Goal: Task Accomplishment & Management: Manage account settings

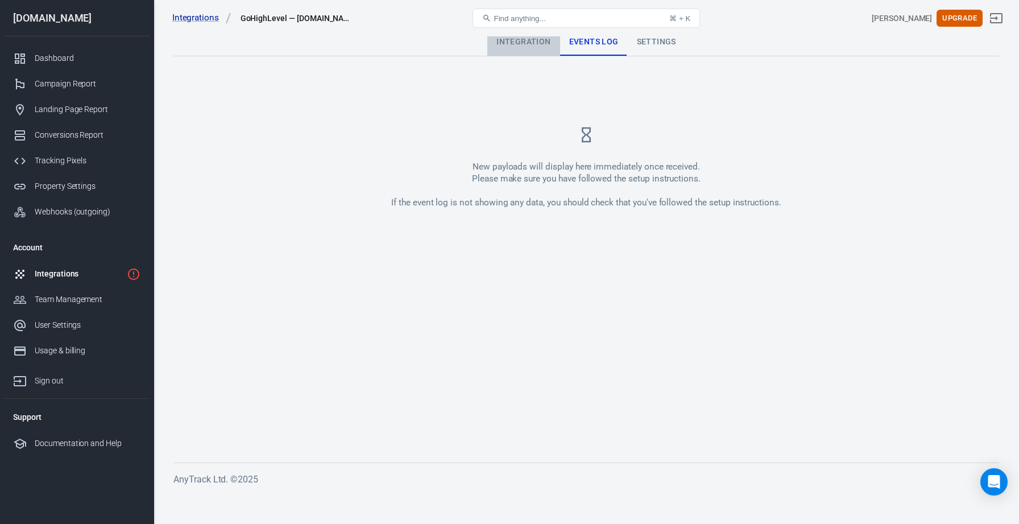
click at [529, 45] on div "Integration" at bounding box center [523, 41] width 72 height 27
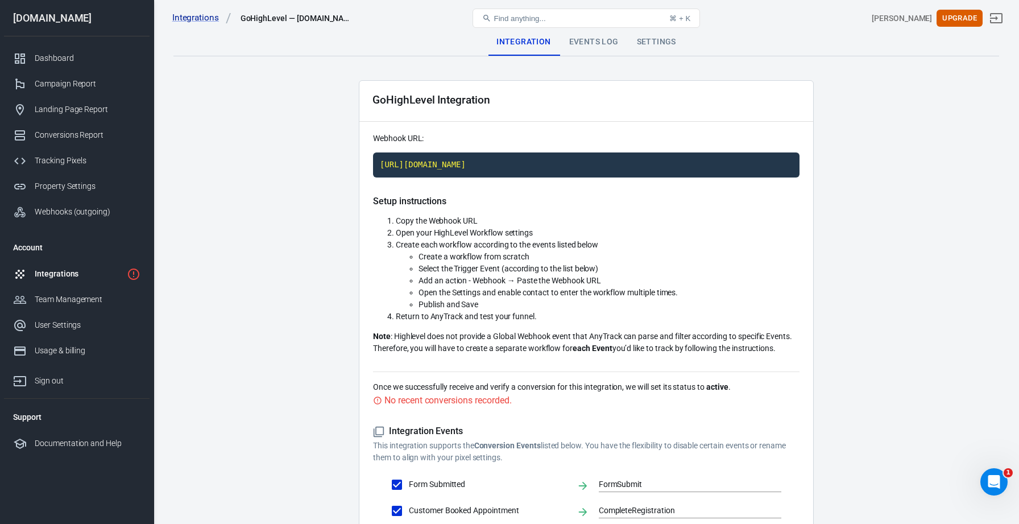
click at [82, 273] on div "Integrations" at bounding box center [79, 274] width 88 height 12
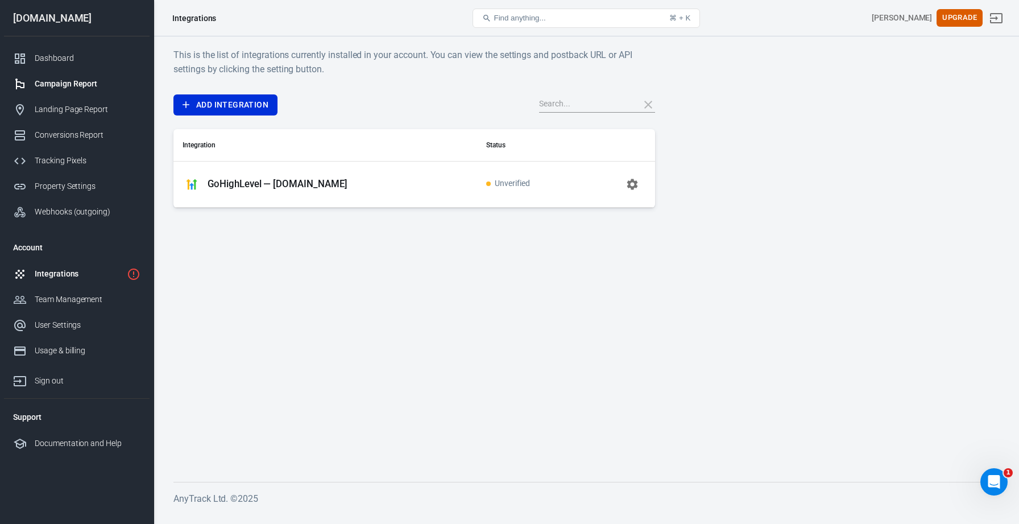
click at [102, 86] on div "Campaign Report" at bounding box center [88, 84] width 106 height 12
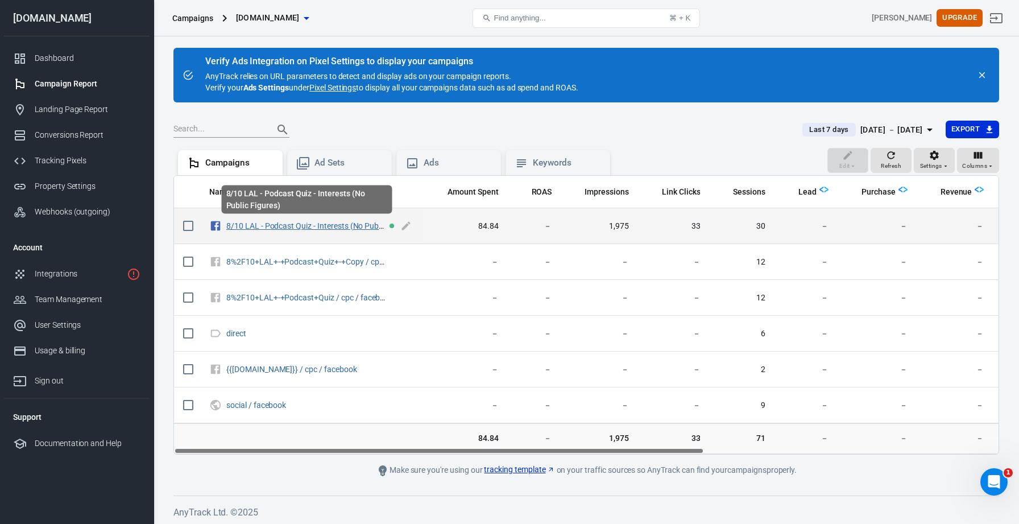
click at [292, 230] on link "8/10 LAL - Podcast Quiz - Interests (No Public Figures)" at bounding box center [321, 225] width 190 height 9
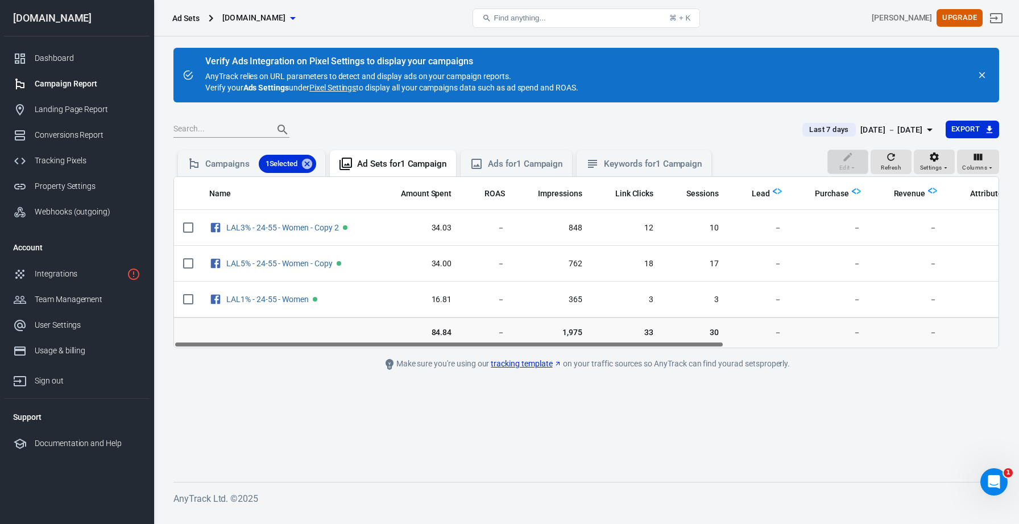
click at [989, 487] on div "Open Intercom Messenger" at bounding box center [994, 482] width 38 height 38
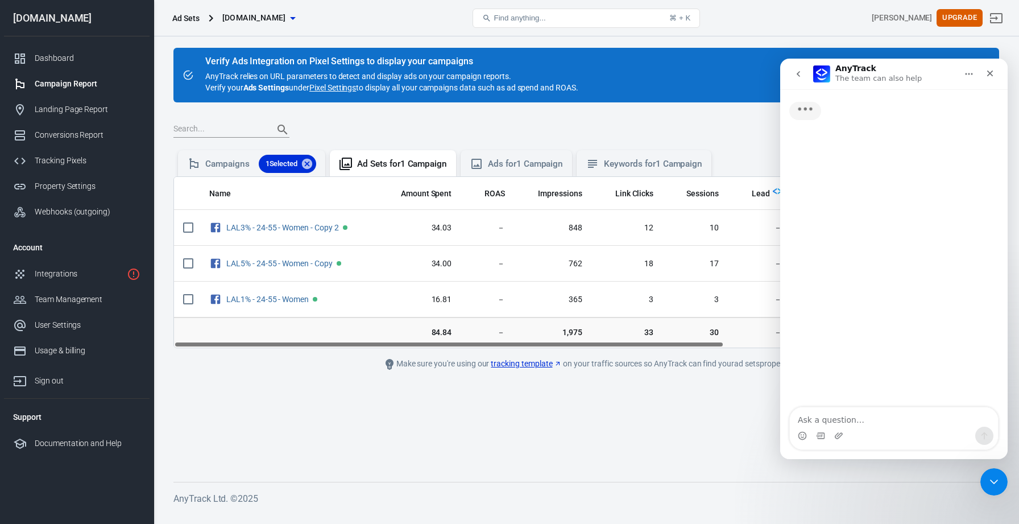
click at [710, 468] on div "Verify Ads Integration on Pixel Settings to display your campaigns AnyTrack rel…" at bounding box center [586, 274] width 865 height 476
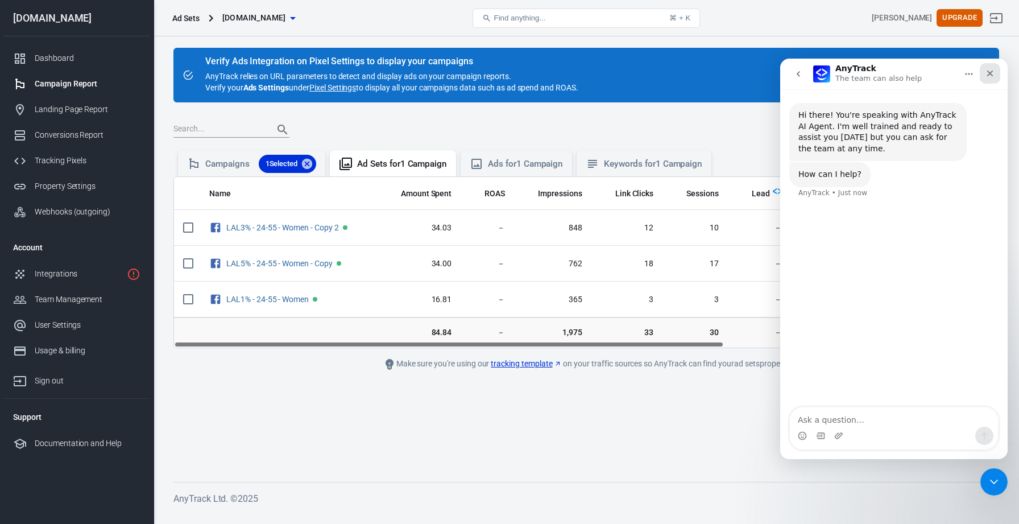
click at [993, 71] on icon "Close" at bounding box center [989, 73] width 9 height 9
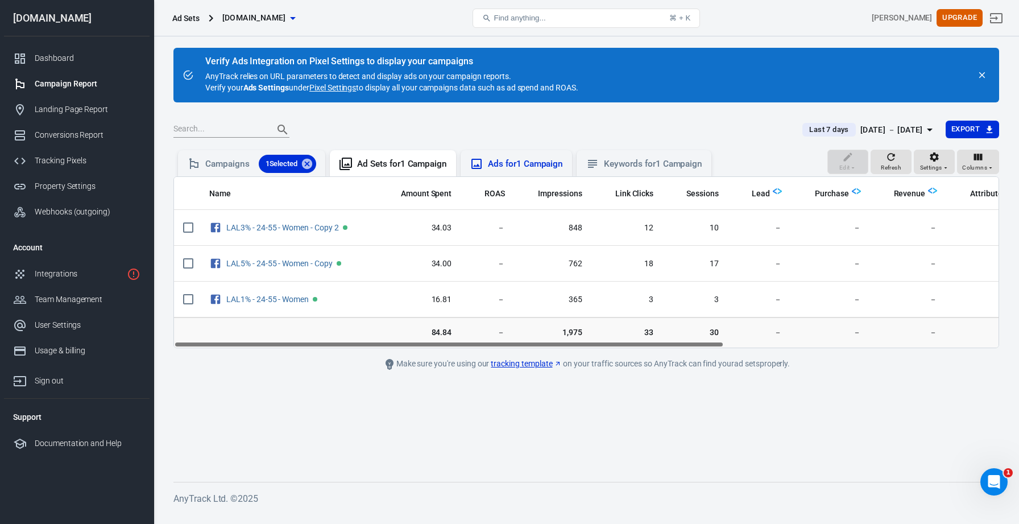
click at [529, 163] on div "Ads for 1 Campaign" at bounding box center [525, 164] width 75 height 12
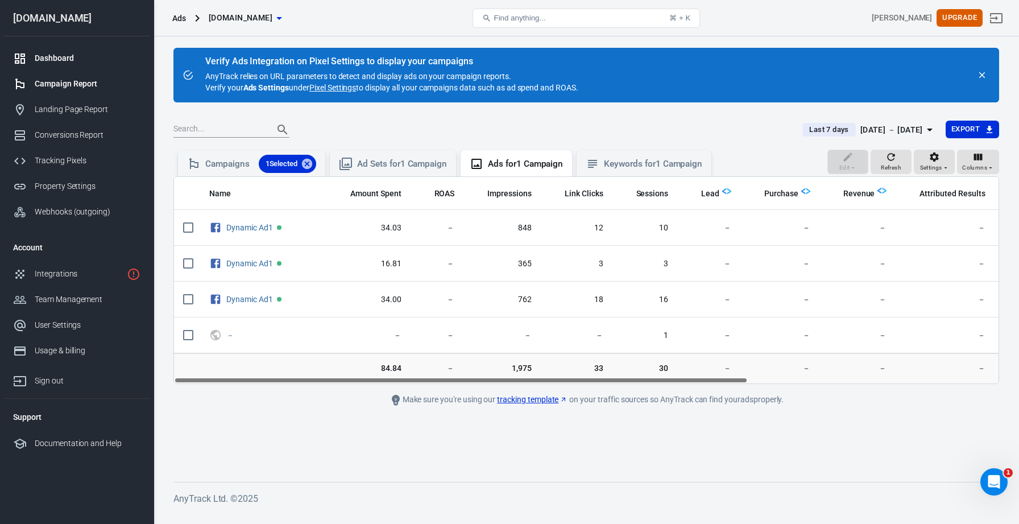
click at [92, 64] on div "Dashboard" at bounding box center [88, 58] width 106 height 12
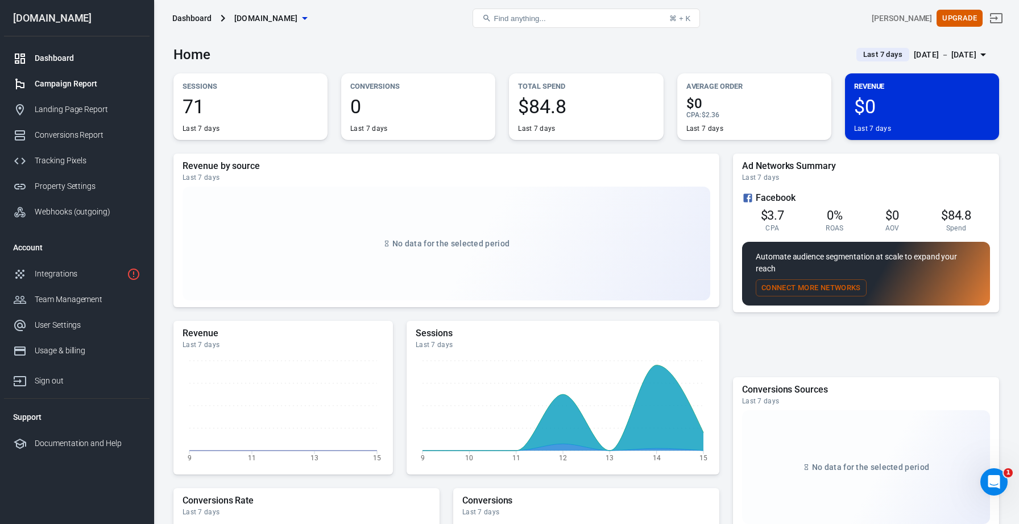
click at [65, 80] on div "Campaign Report" at bounding box center [88, 84] width 106 height 12
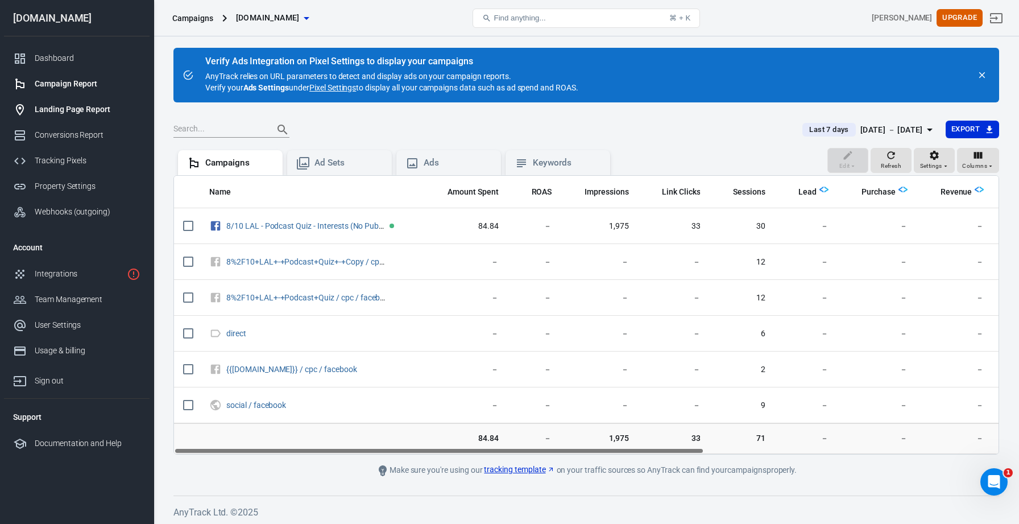
click at [64, 109] on div "Landing Page Report" at bounding box center [88, 109] width 106 height 12
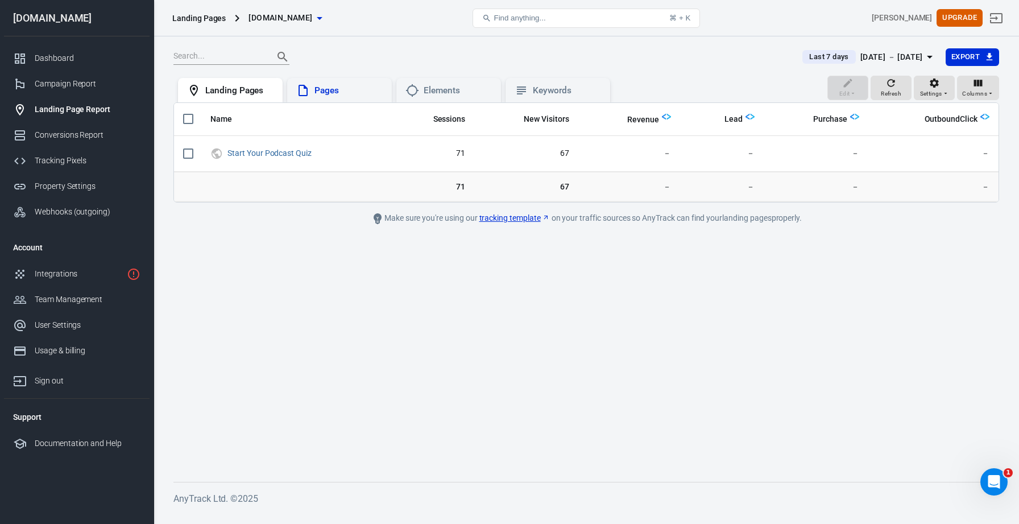
click at [343, 95] on div "Pages" at bounding box center [348, 91] width 68 height 12
click at [229, 95] on div "Landing Pages" at bounding box center [239, 91] width 68 height 12
click at [77, 158] on div "Tracking Pixels" at bounding box center [88, 161] width 106 height 12
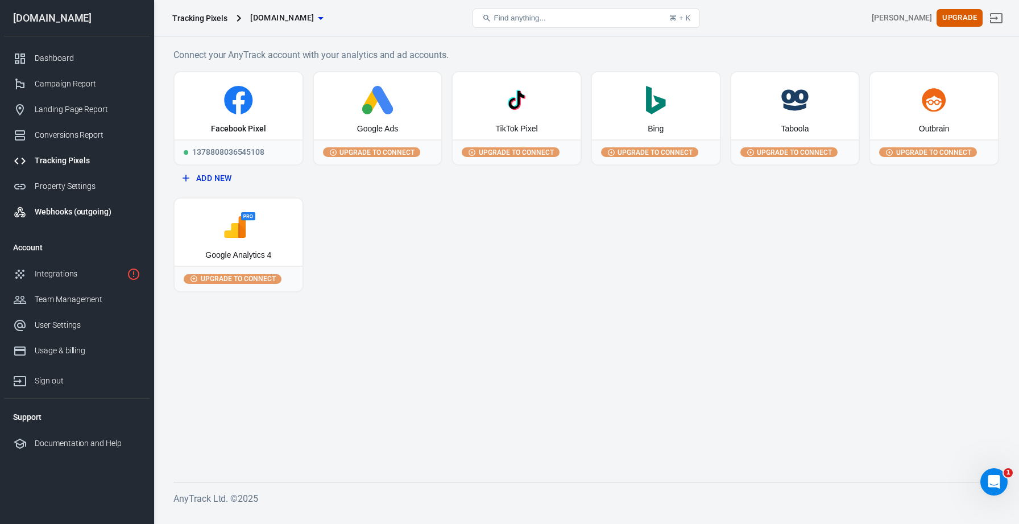
click at [78, 208] on div "Webhooks (outgoing)" at bounding box center [88, 212] width 106 height 12
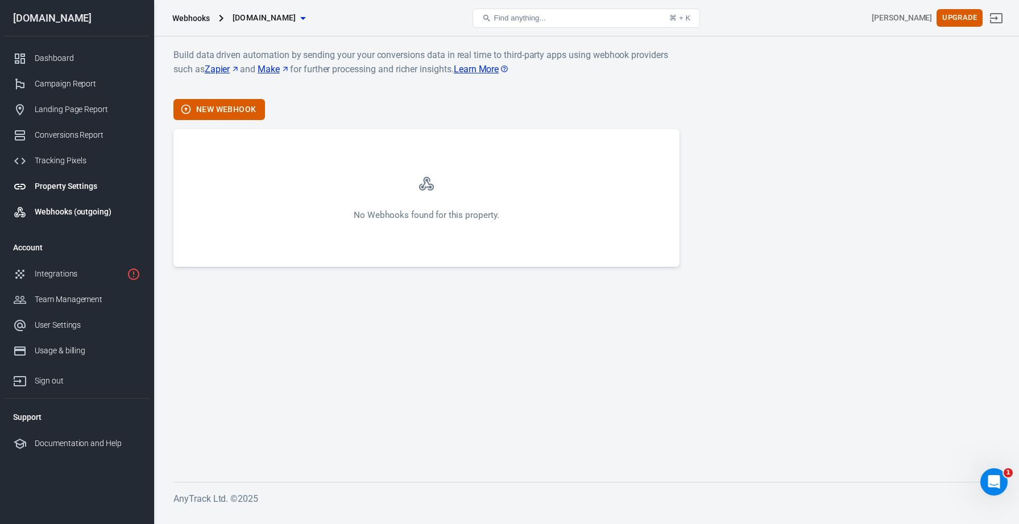
click at [73, 177] on link "Property Settings" at bounding box center [77, 186] width 146 height 26
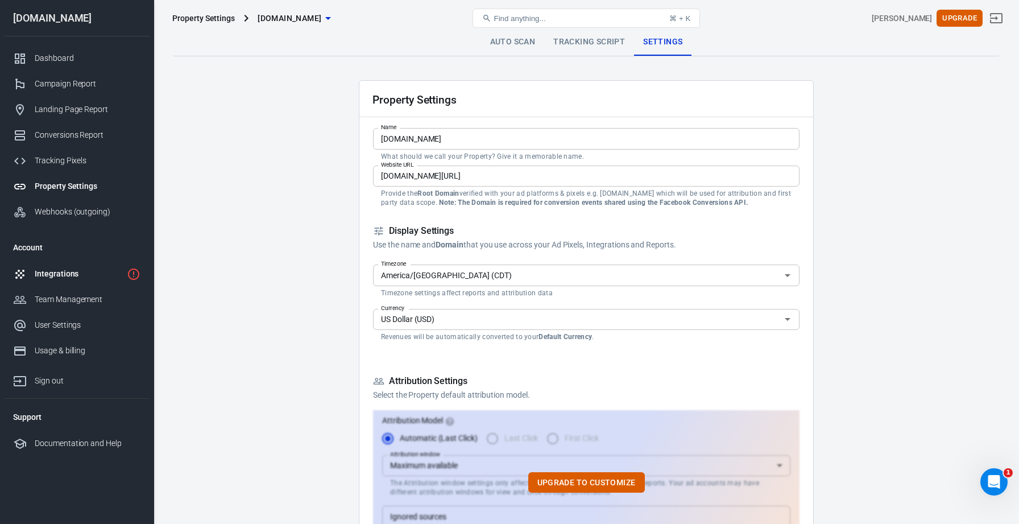
click at [61, 275] on div "Integrations" at bounding box center [79, 274] width 88 height 12
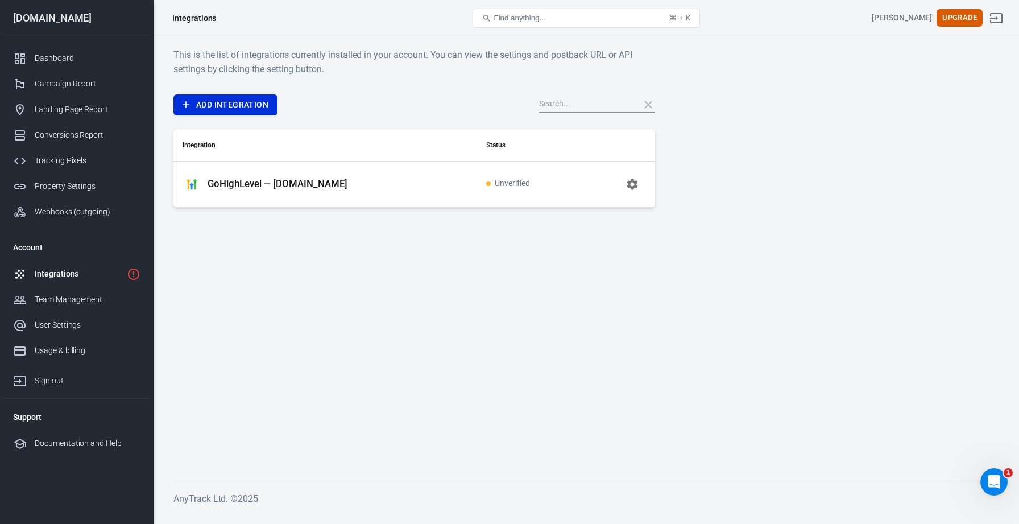
click at [636, 184] on icon "button" at bounding box center [632, 184] width 11 height 11
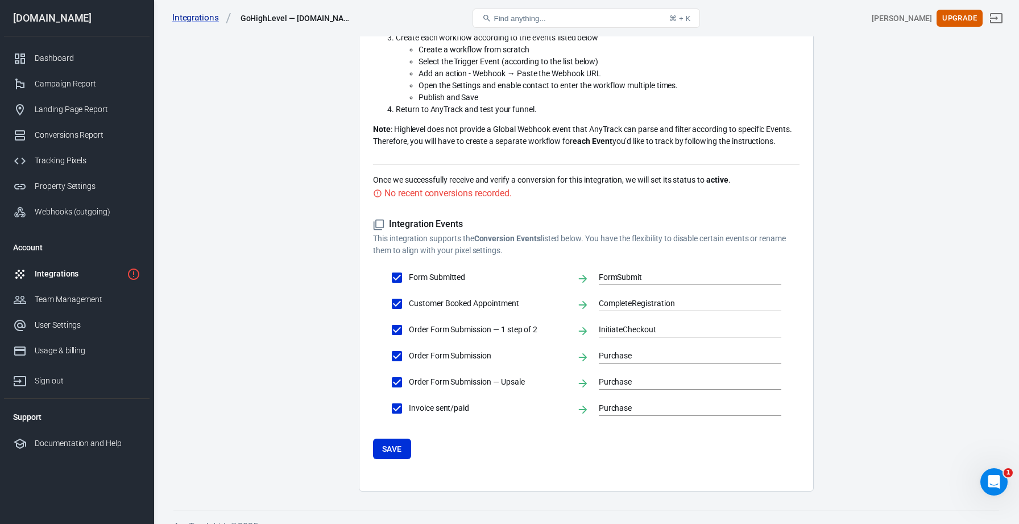
scroll to position [208, 0]
click at [649, 274] on input "FormSubmit" at bounding box center [681, 277] width 165 height 14
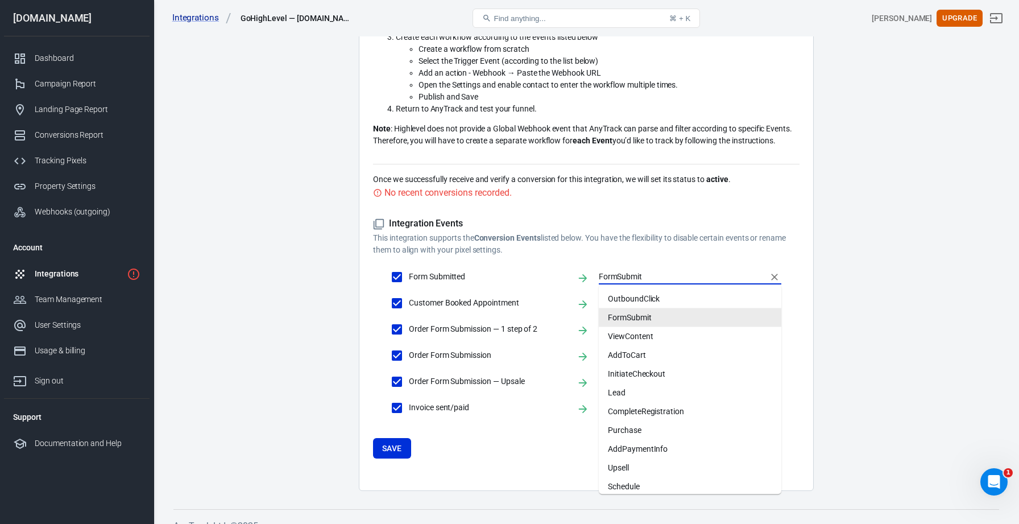
click at [772, 203] on div "Integration Events This integration supports the Conversion Events listed below…" at bounding box center [586, 338] width 426 height 277
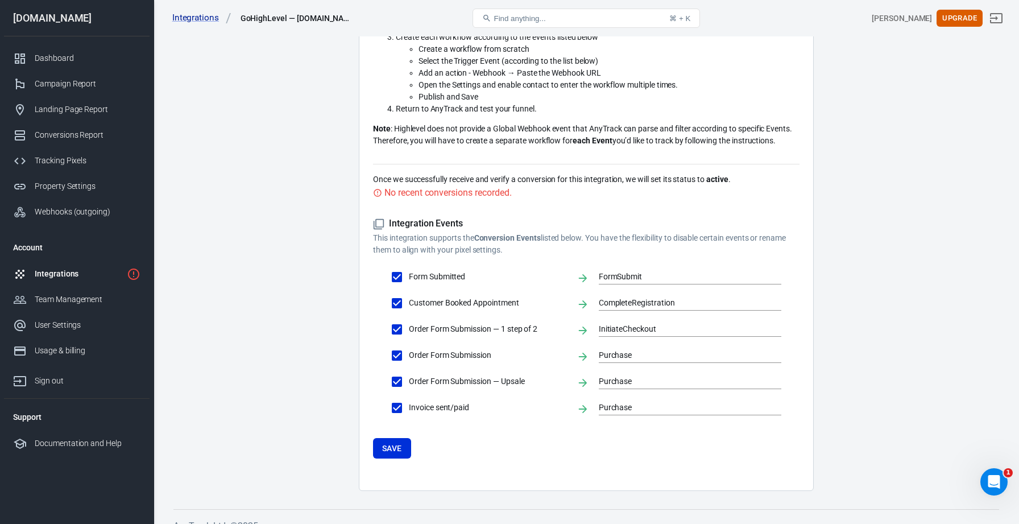
click at [378, 223] on icon at bounding box center [378, 223] width 11 height 11
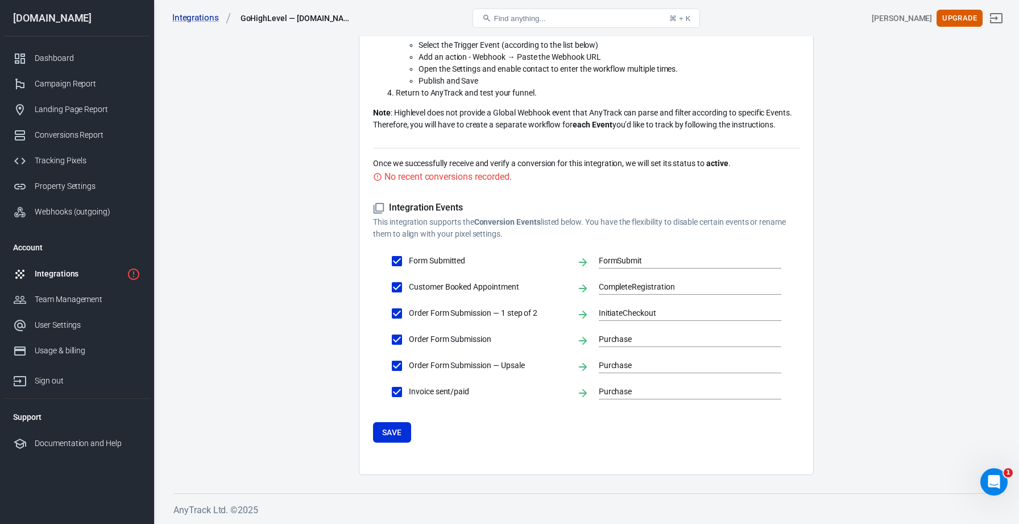
scroll to position [0, 0]
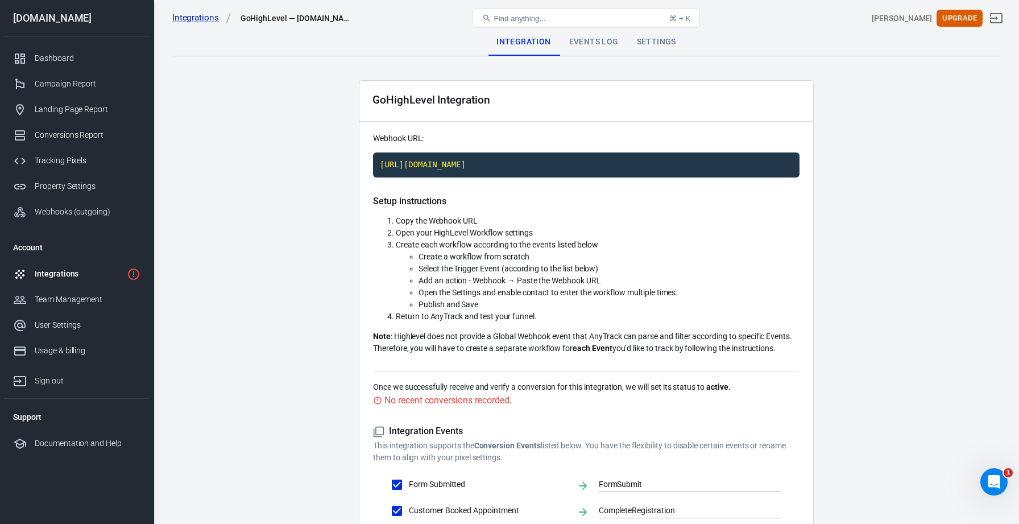
click at [598, 44] on div "Events Log" at bounding box center [594, 41] width 68 height 27
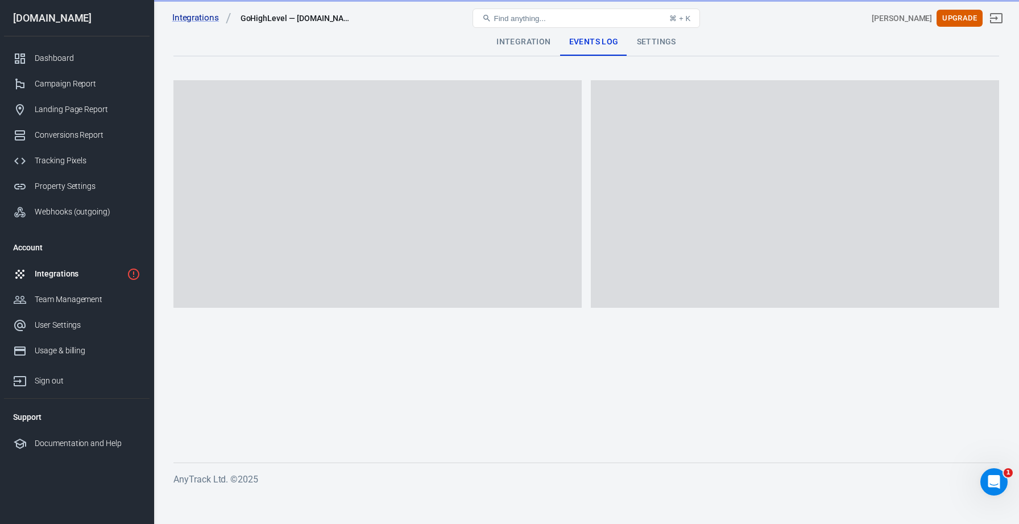
click at [651, 44] on div "Settings" at bounding box center [656, 41] width 57 height 27
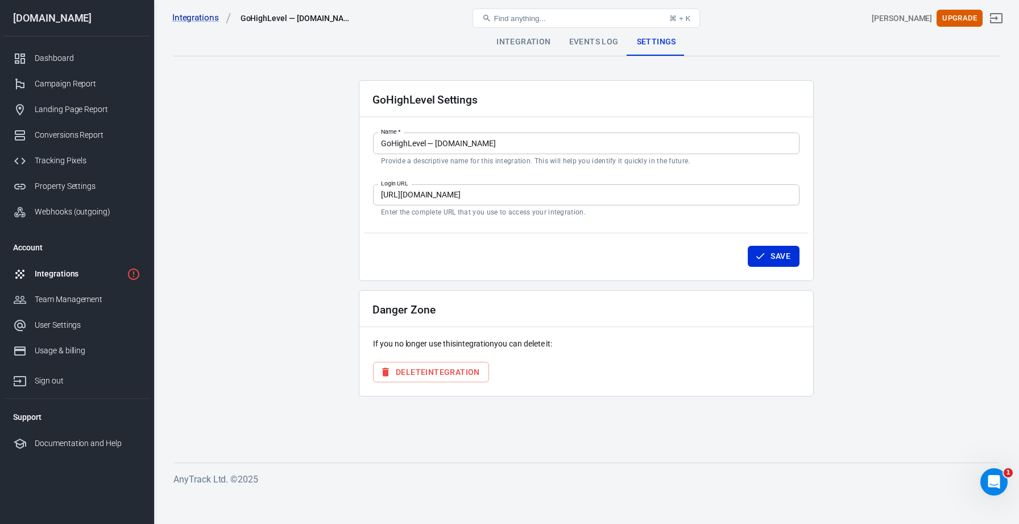
click at [495, 187] on input "[URL][DOMAIN_NAME]" at bounding box center [586, 194] width 426 height 21
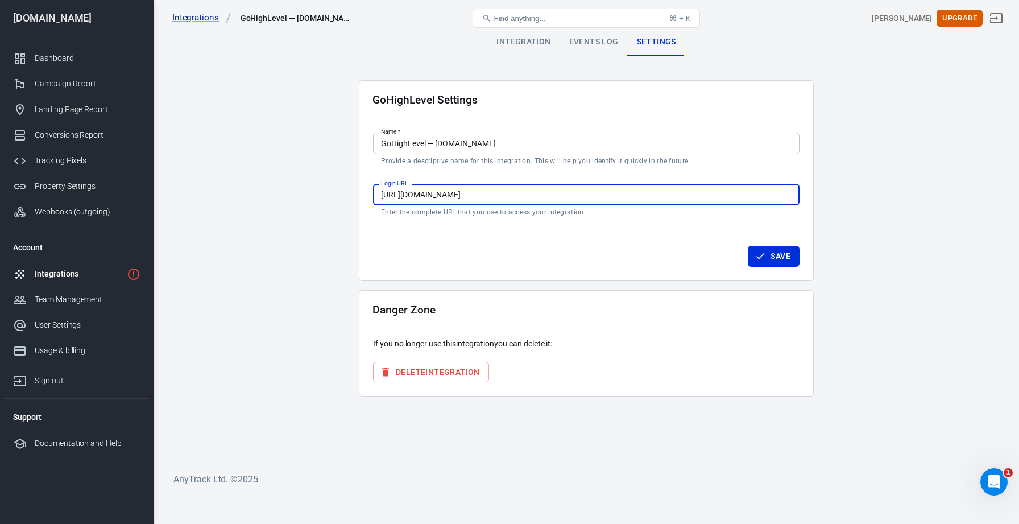
drag, startPoint x: 462, startPoint y: 196, endPoint x: 424, endPoint y: 198, distance: 38.8
click at [424, 198] on input "[URL][DOMAIN_NAME]" at bounding box center [586, 194] width 426 height 21
type input "[URL][DOMAIN_NAME]"
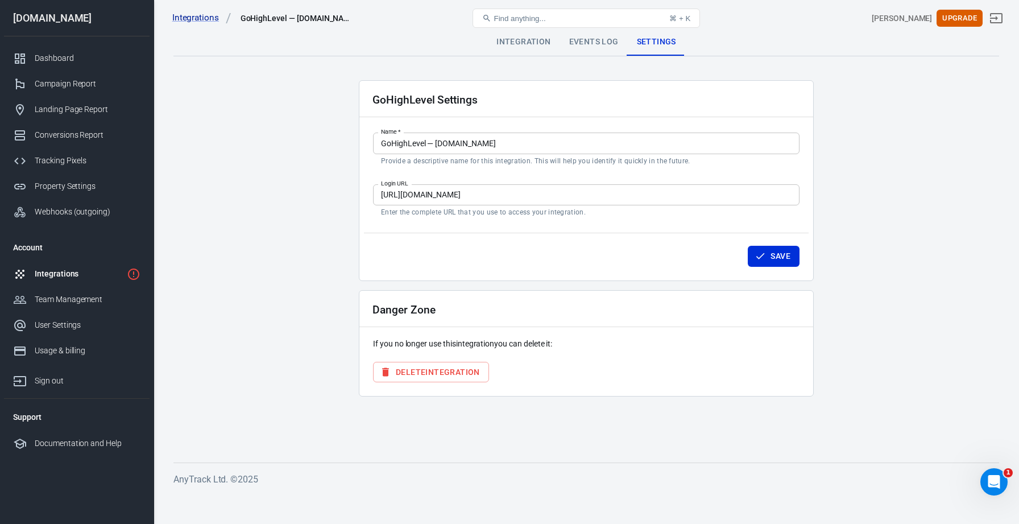
click at [619, 237] on div "Save" at bounding box center [586, 254] width 445 height 43
click at [776, 253] on button "Save" at bounding box center [774, 256] width 52 height 21
click at [533, 43] on div "Integration" at bounding box center [523, 41] width 72 height 27
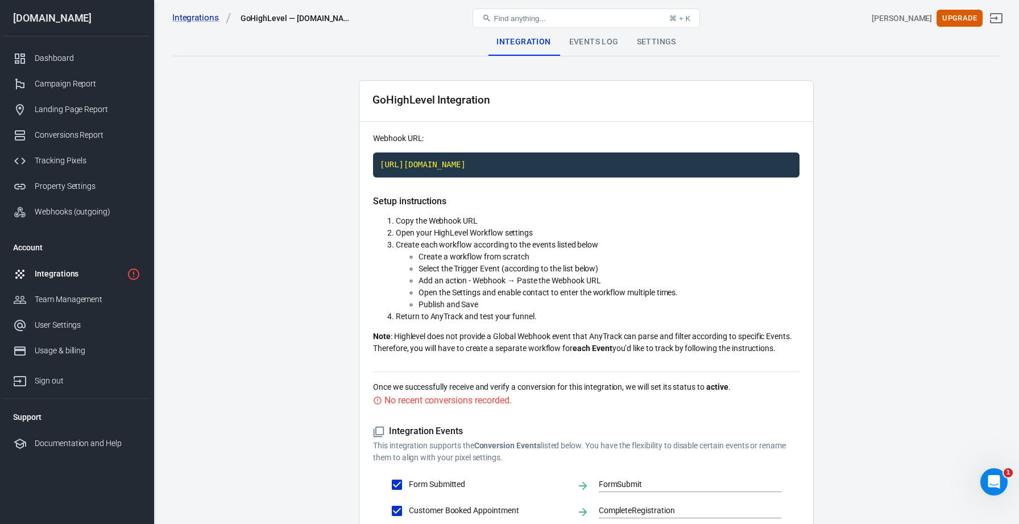
click at [667, 40] on div "Settings" at bounding box center [656, 41] width 57 height 27
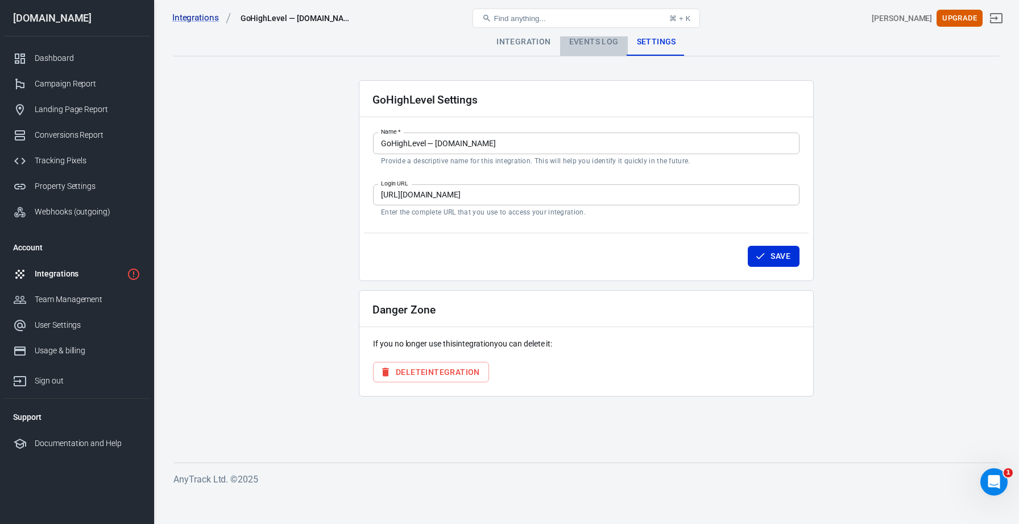
click at [600, 38] on div "Events Log" at bounding box center [594, 41] width 68 height 27
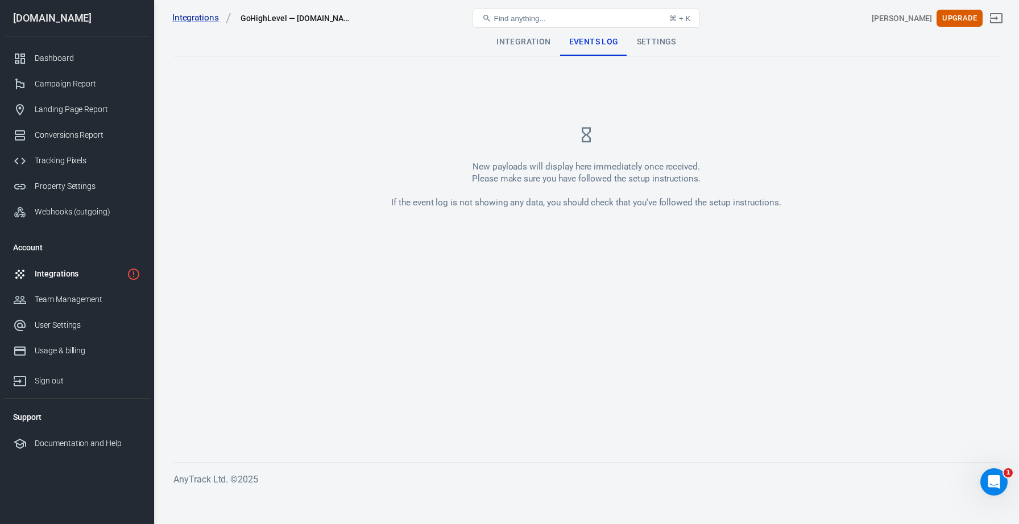
click at [533, 39] on div "Integration" at bounding box center [523, 41] width 72 height 27
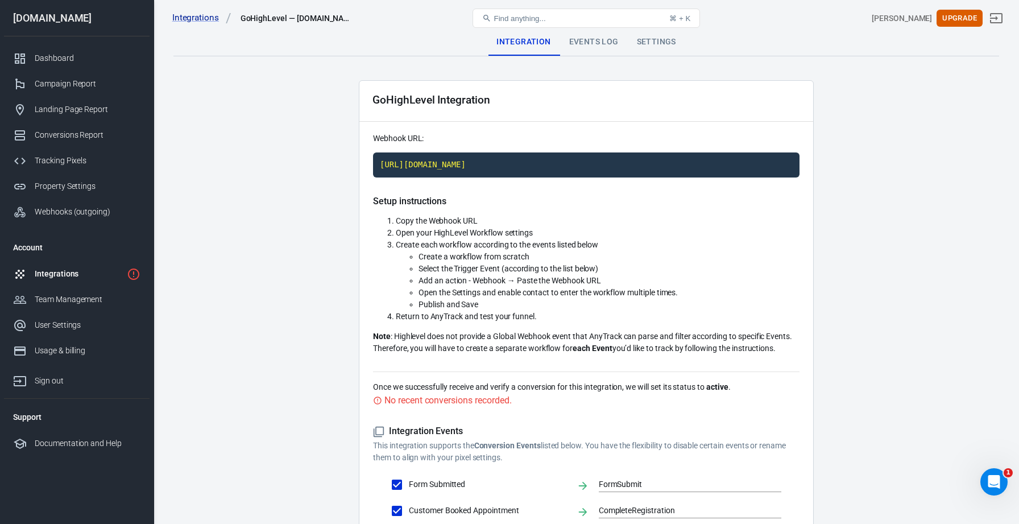
click at [664, 45] on div "Settings" at bounding box center [656, 41] width 57 height 27
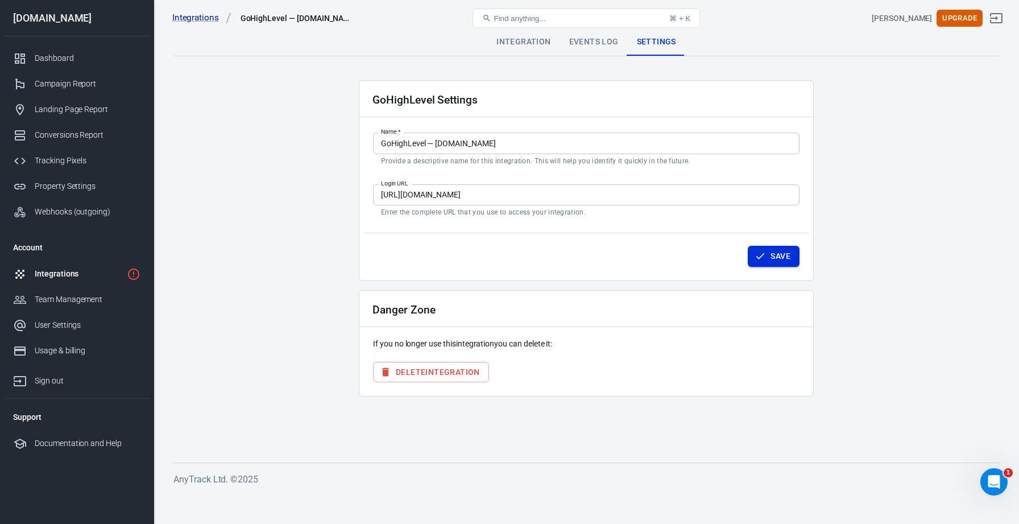
click at [788, 258] on button "Save" at bounding box center [774, 256] width 52 height 21
click at [71, 272] on div "Integrations" at bounding box center [79, 274] width 88 height 12
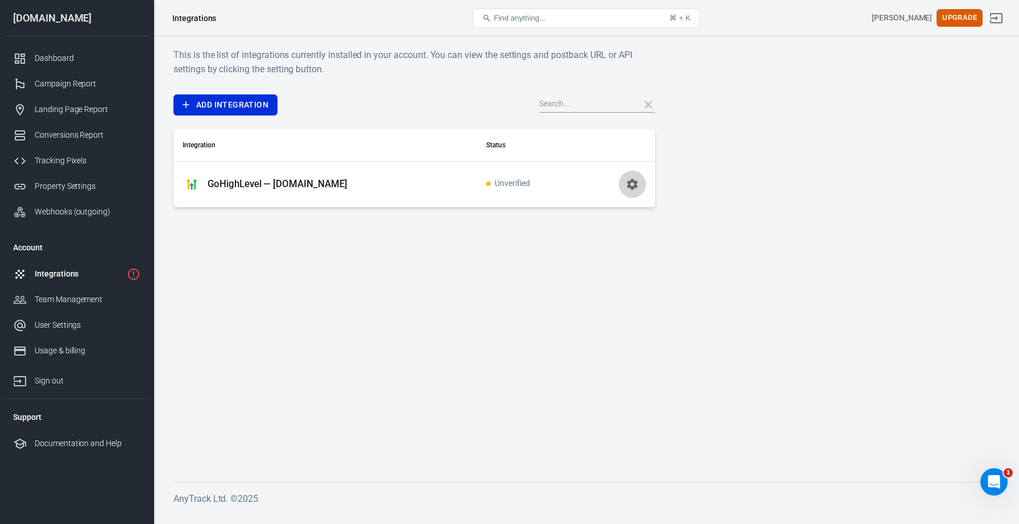
click at [627, 186] on icon "button" at bounding box center [632, 184] width 14 height 14
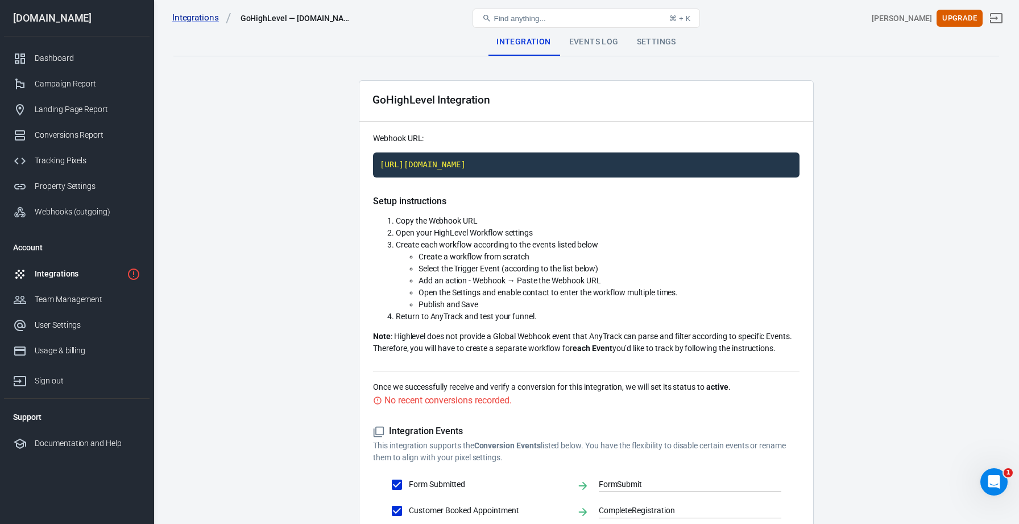
click at [645, 43] on div "Settings" at bounding box center [656, 41] width 57 height 27
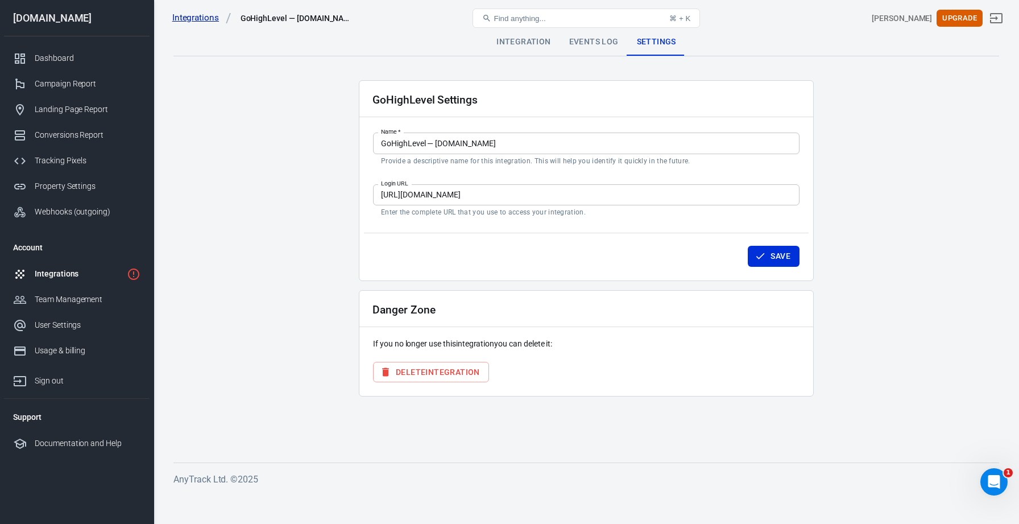
click at [205, 20] on link "Integrations" at bounding box center [201, 18] width 59 height 12
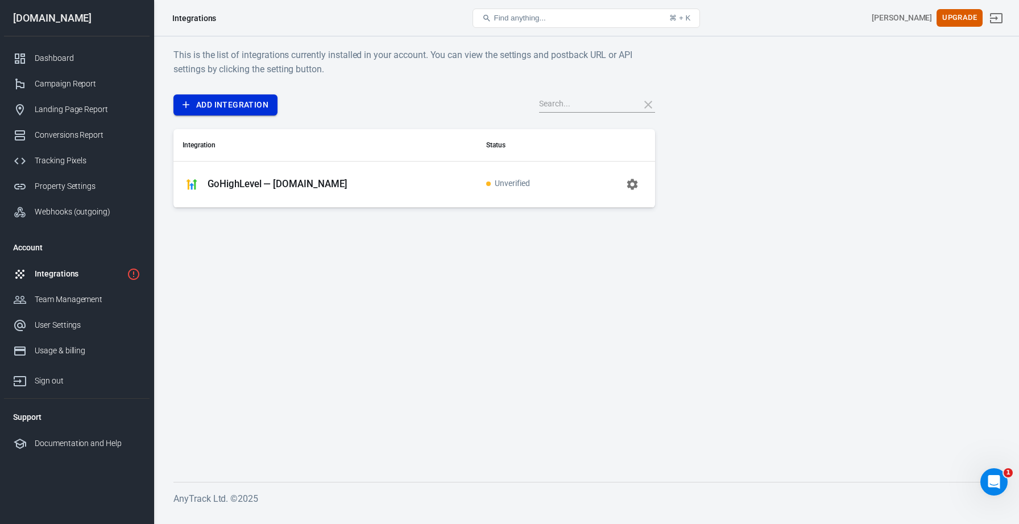
click at [235, 106] on link "Add Integration" at bounding box center [225, 104] width 104 height 21
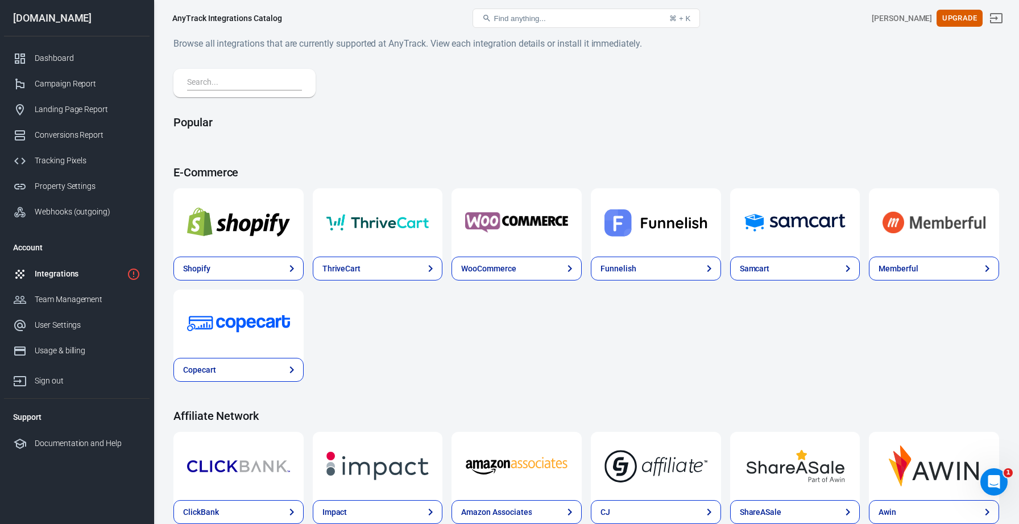
click at [263, 74] on div at bounding box center [244, 83] width 142 height 28
click at [263, 79] on input "text" at bounding box center [242, 83] width 110 height 15
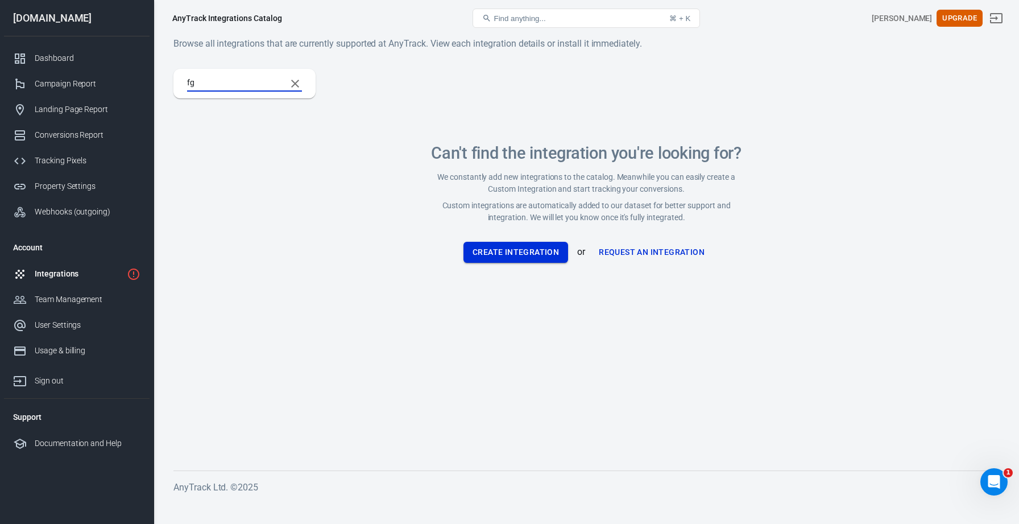
type input "fg"
click at [516, 256] on button "Create Integration" at bounding box center [515, 252] width 105 height 21
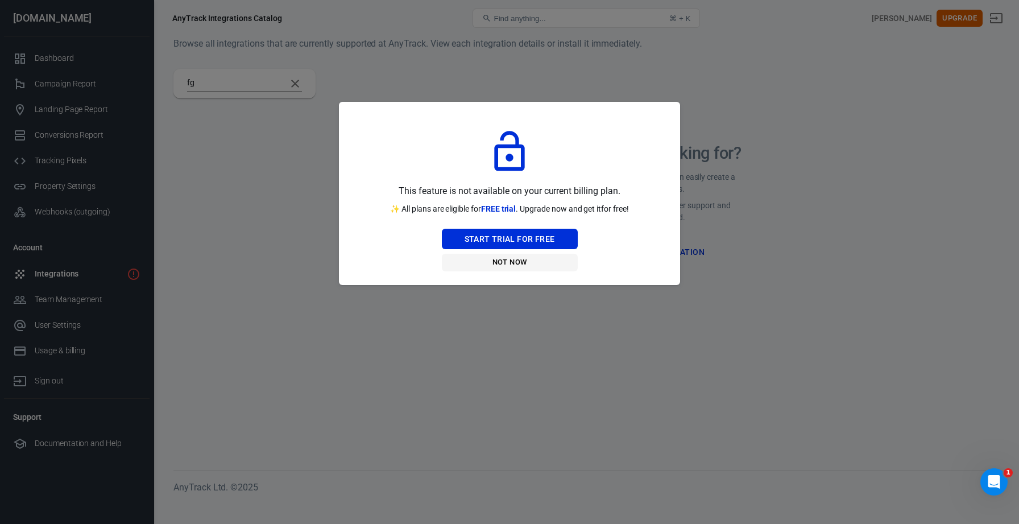
click at [520, 268] on button "Not Now" at bounding box center [510, 263] width 136 height 18
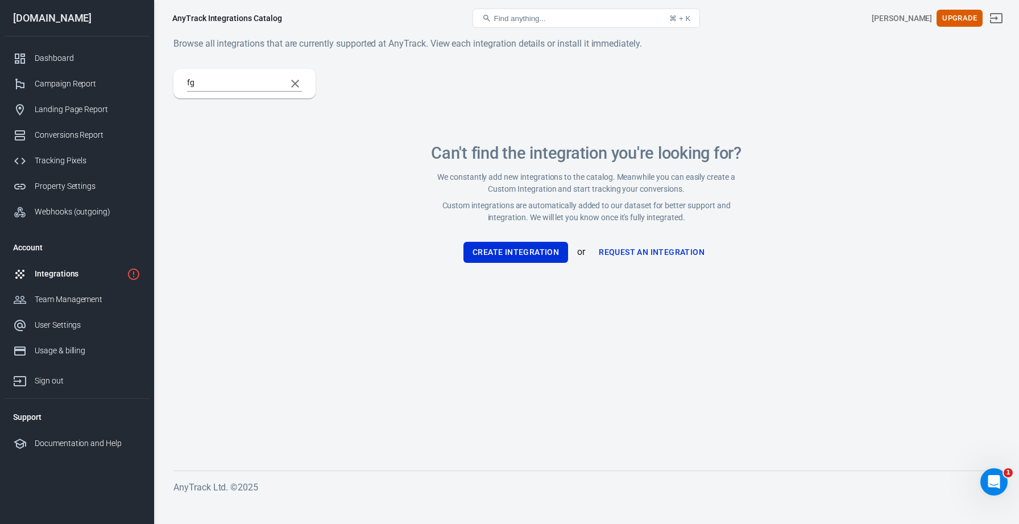
click at [72, 276] on div "Integrations" at bounding box center [79, 274] width 88 height 12
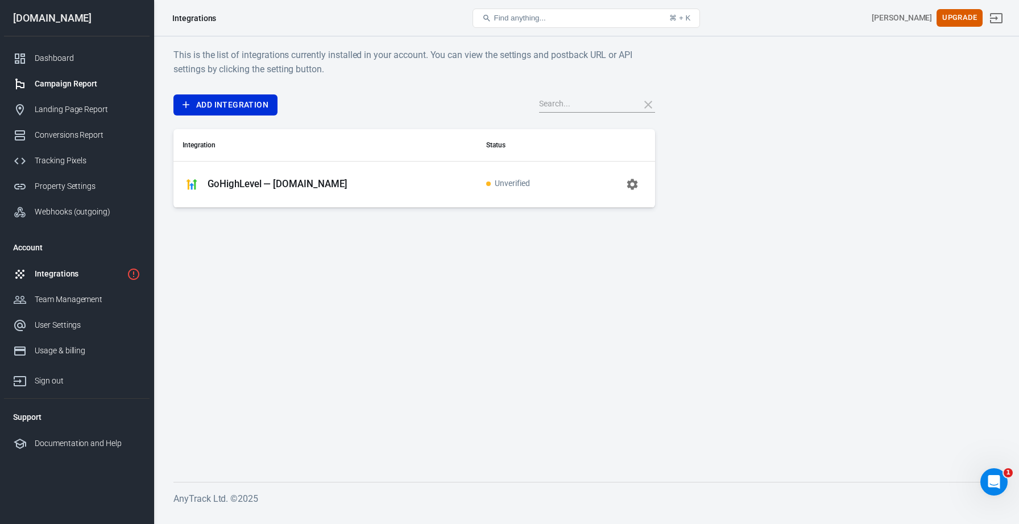
click at [111, 81] on div "Campaign Report" at bounding box center [88, 84] width 106 height 12
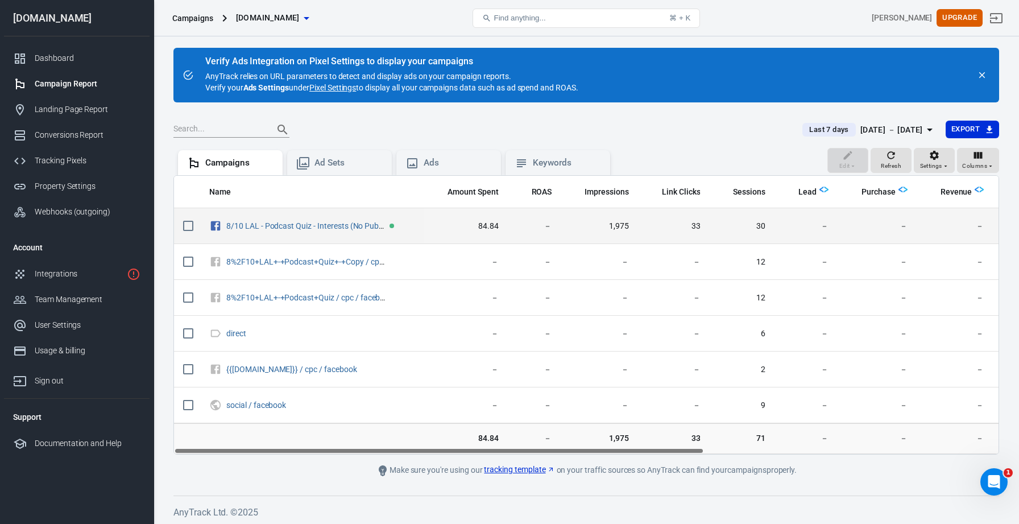
click at [553, 227] on td "－" at bounding box center [534, 226] width 53 height 36
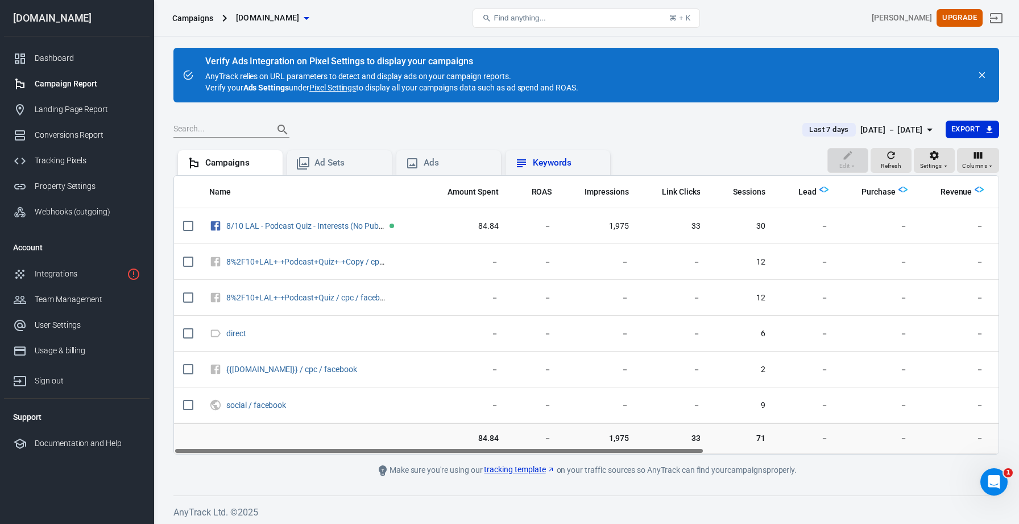
click at [557, 152] on div "Keywords" at bounding box center [558, 162] width 105 height 25
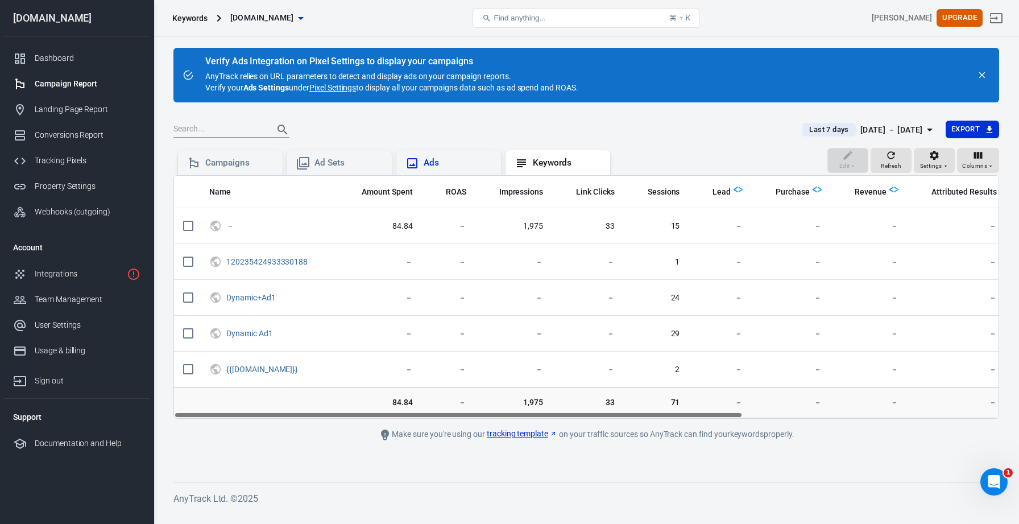
click at [448, 161] on div "Ads" at bounding box center [458, 163] width 68 height 12
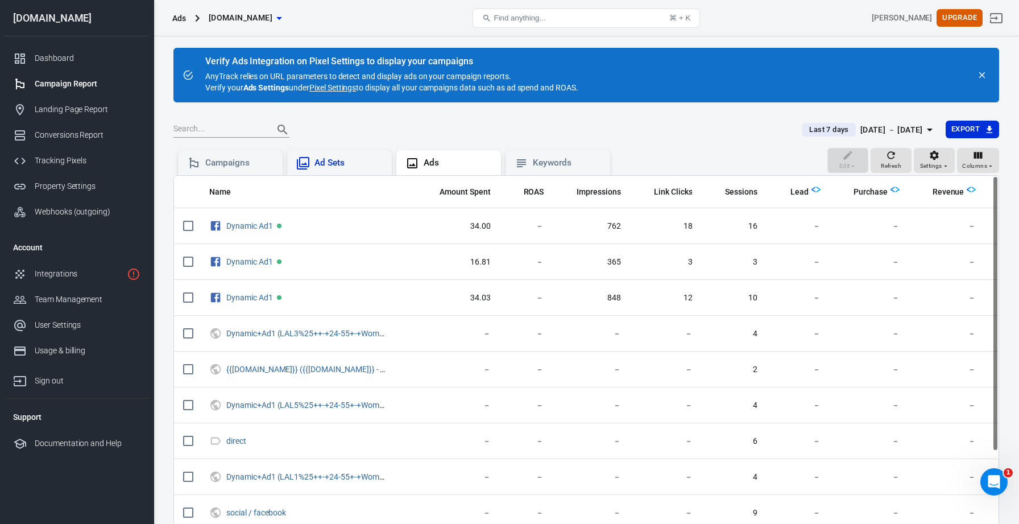
click at [364, 152] on div "Ad Sets" at bounding box center [339, 162] width 105 height 25
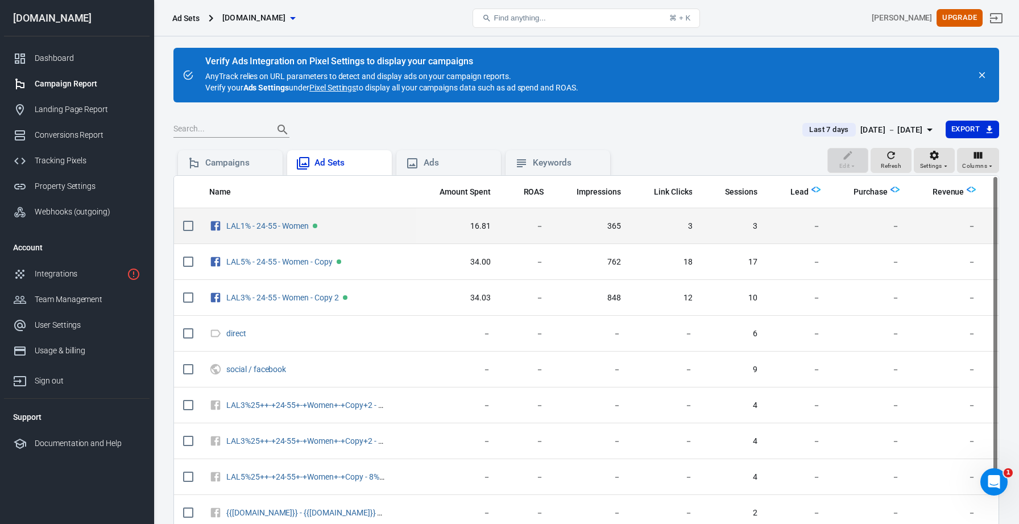
scroll to position [1, 0]
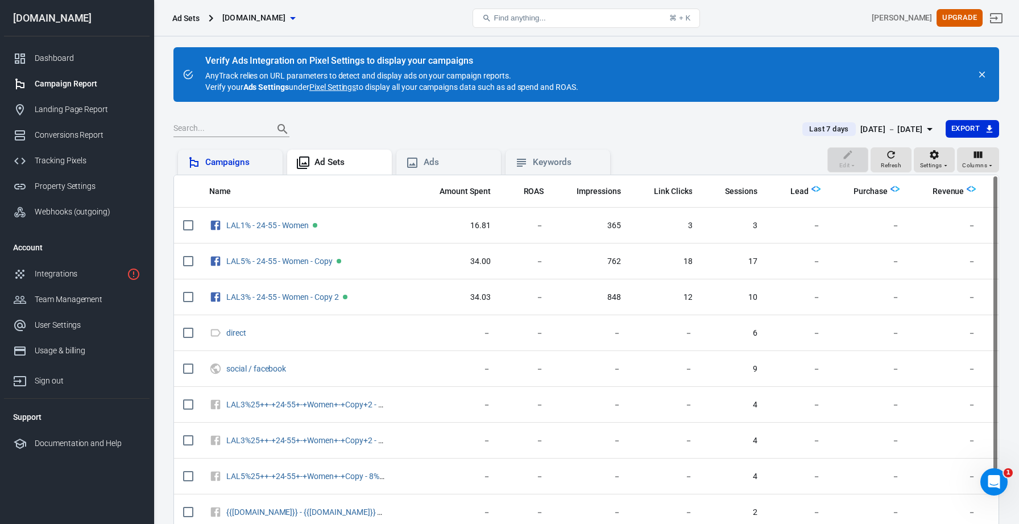
click at [255, 170] on div "Campaigns" at bounding box center [230, 162] width 105 height 25
